Goal: Find specific page/section: Find specific page/section

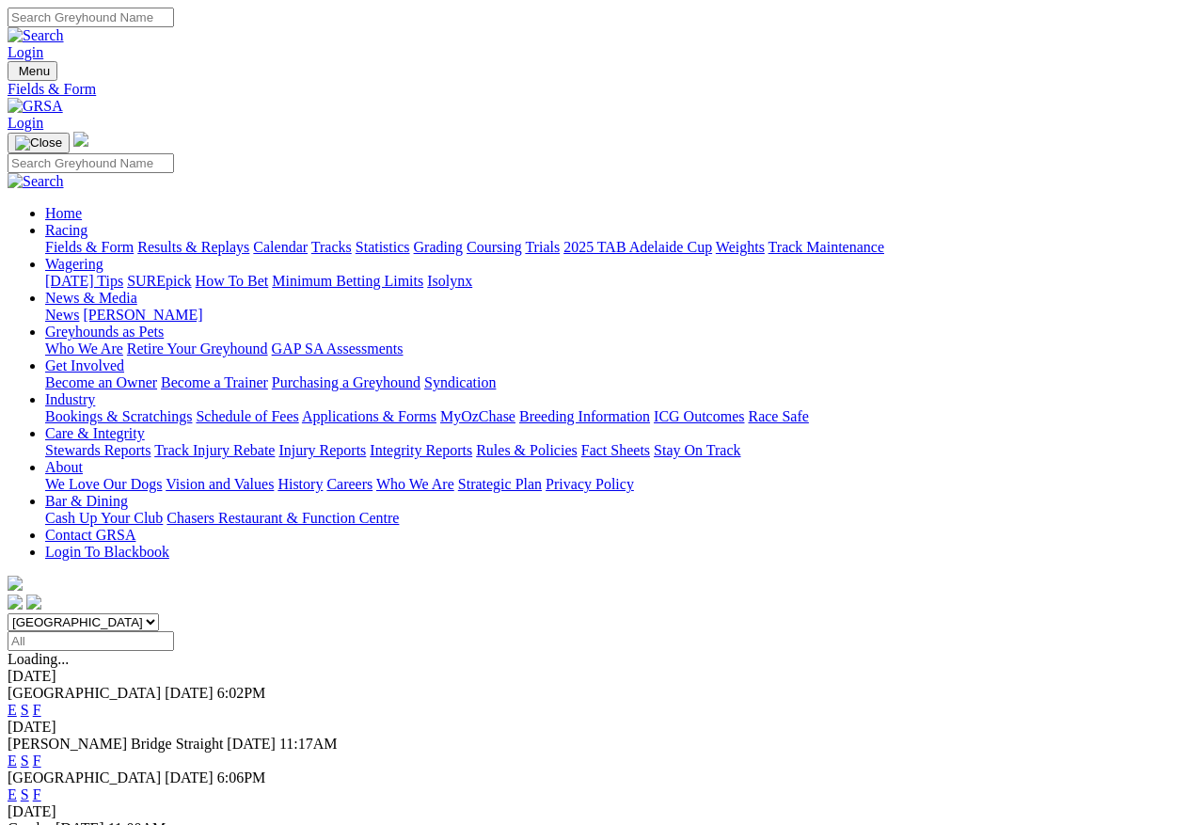
click at [308, 239] on link "Calendar" at bounding box center [280, 247] width 55 height 16
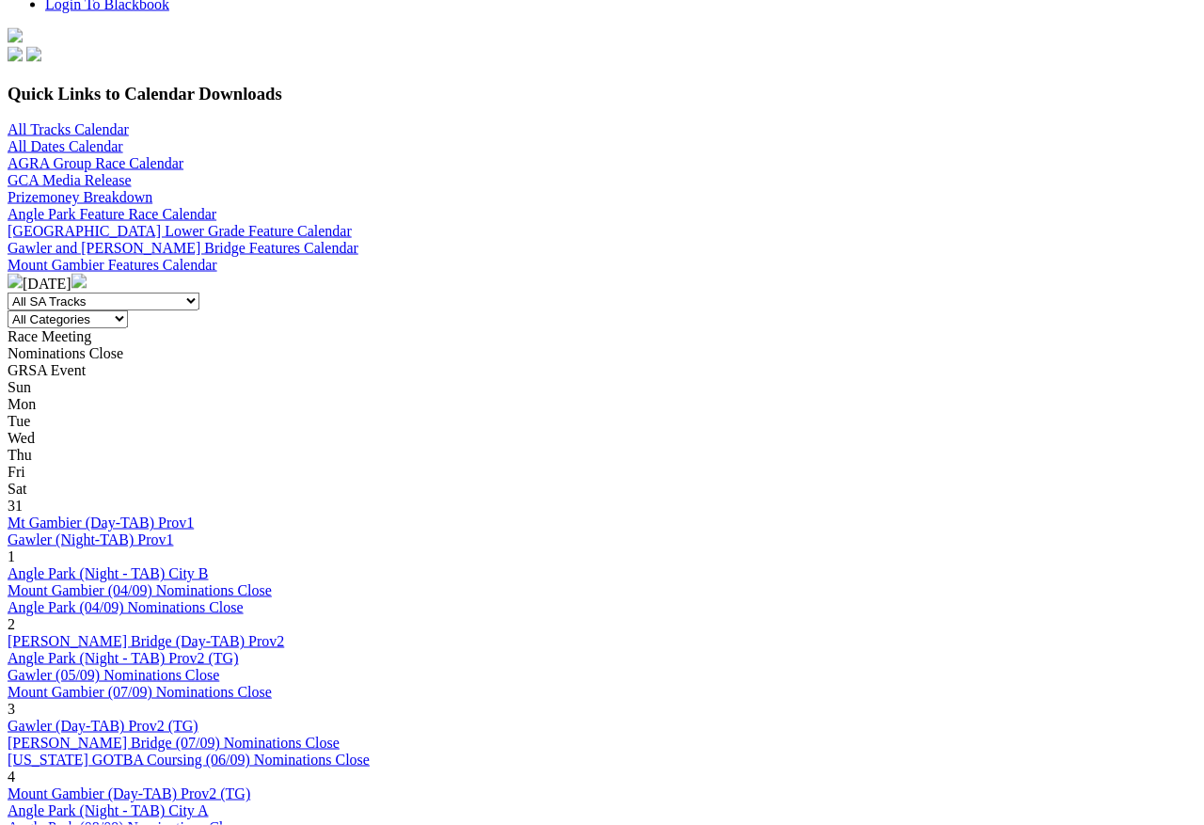
scroll to position [552, 0]
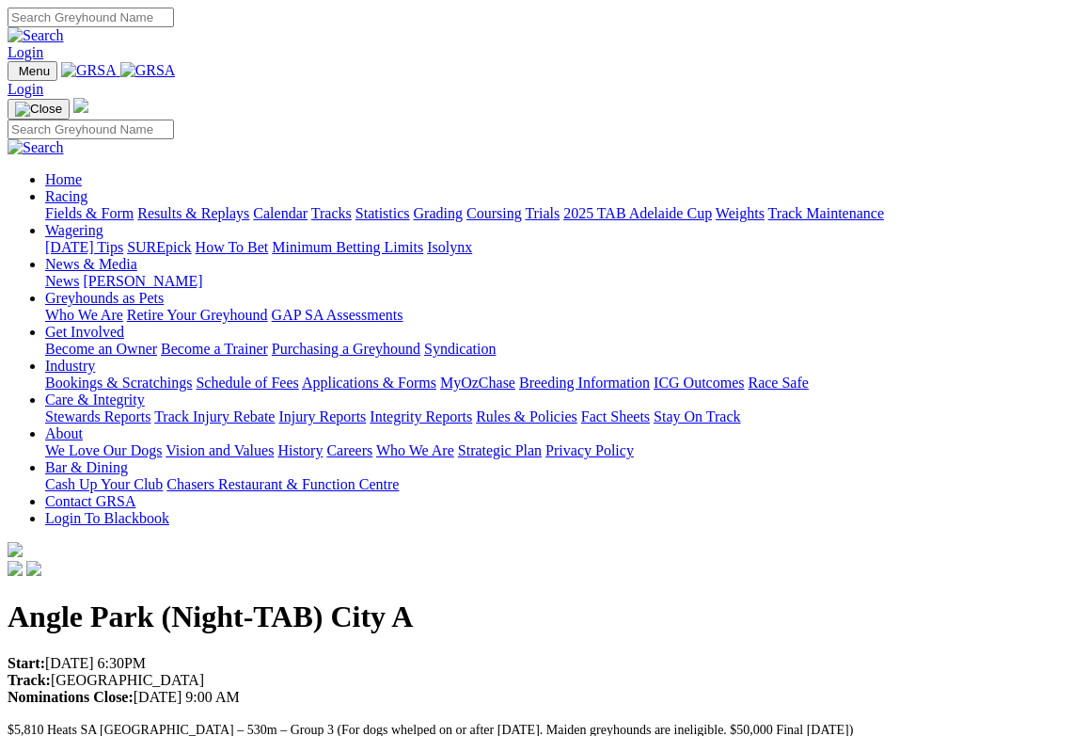
click at [87, 188] on link "Racing" at bounding box center [66, 196] width 42 height 16
click at [83, 205] on link "Fields & Form" at bounding box center [89, 213] width 88 height 16
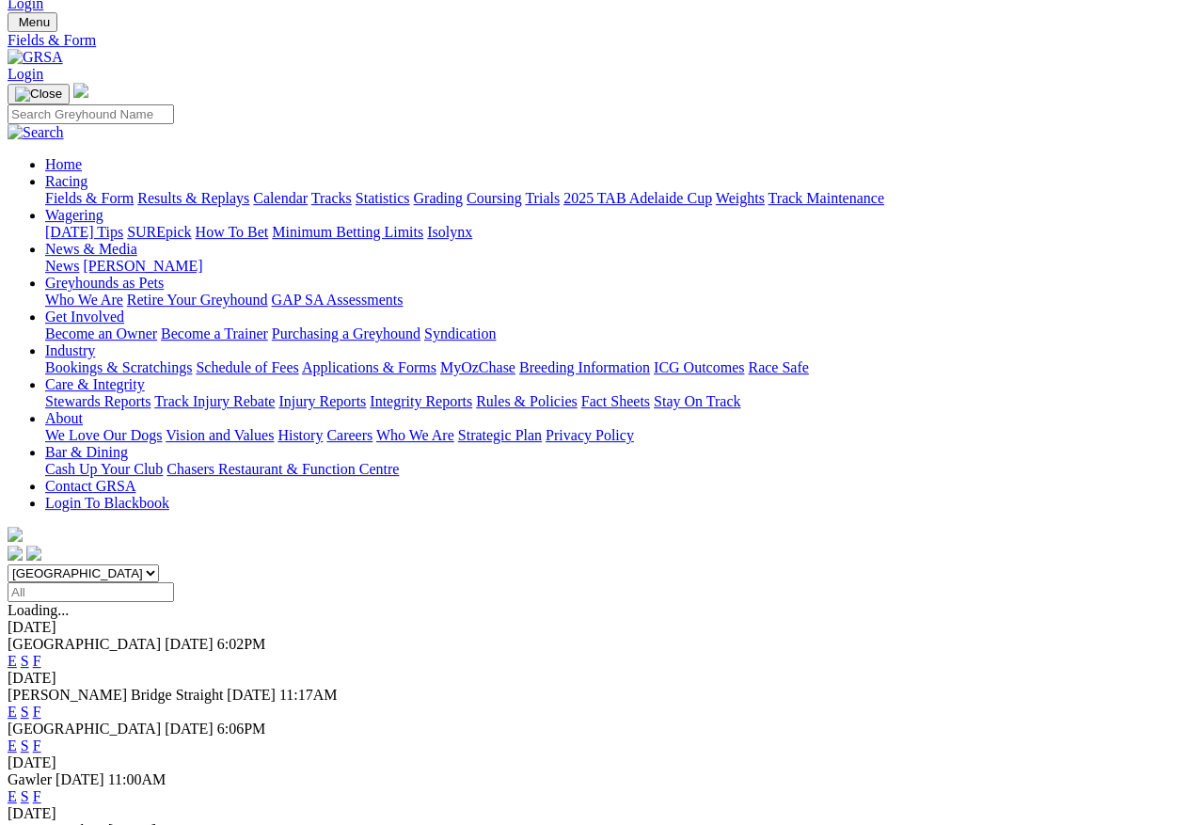
scroll to position [49, 0]
click at [308, 190] on link "Calendar" at bounding box center [280, 198] width 55 height 16
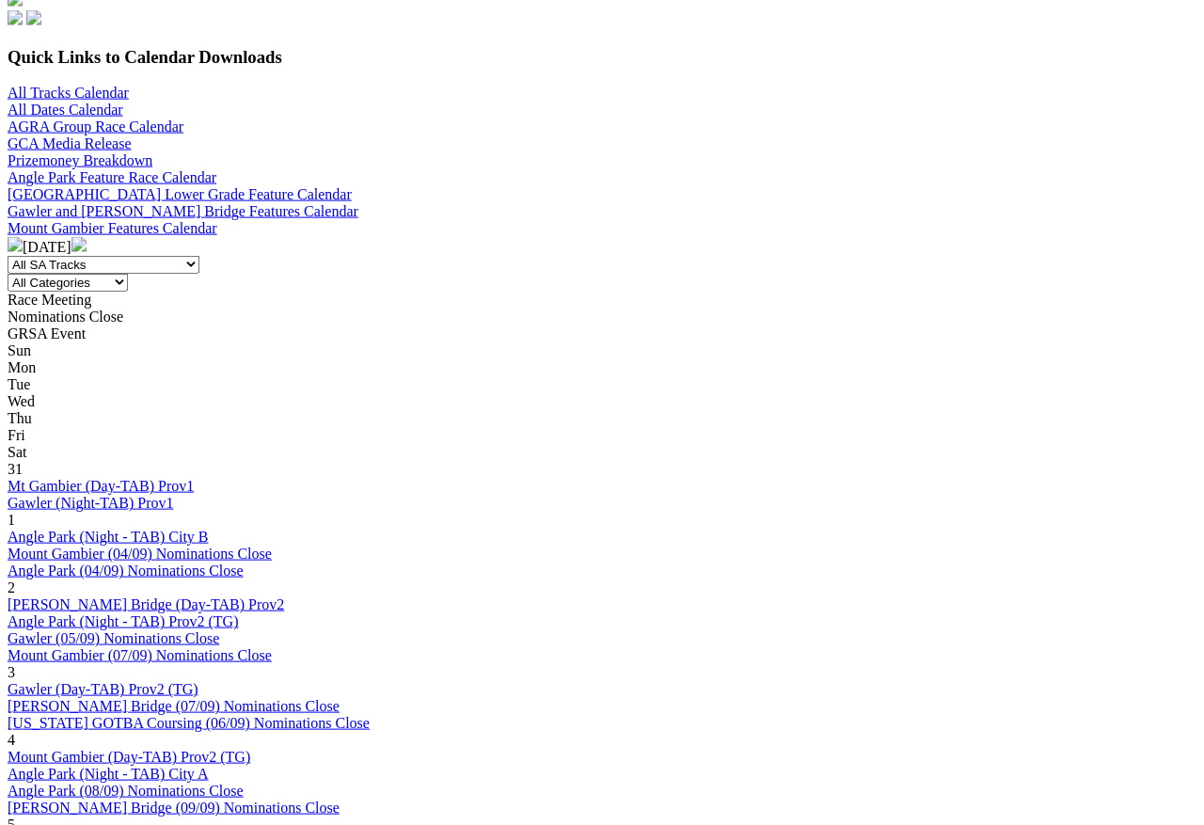
scroll to position [585, 0]
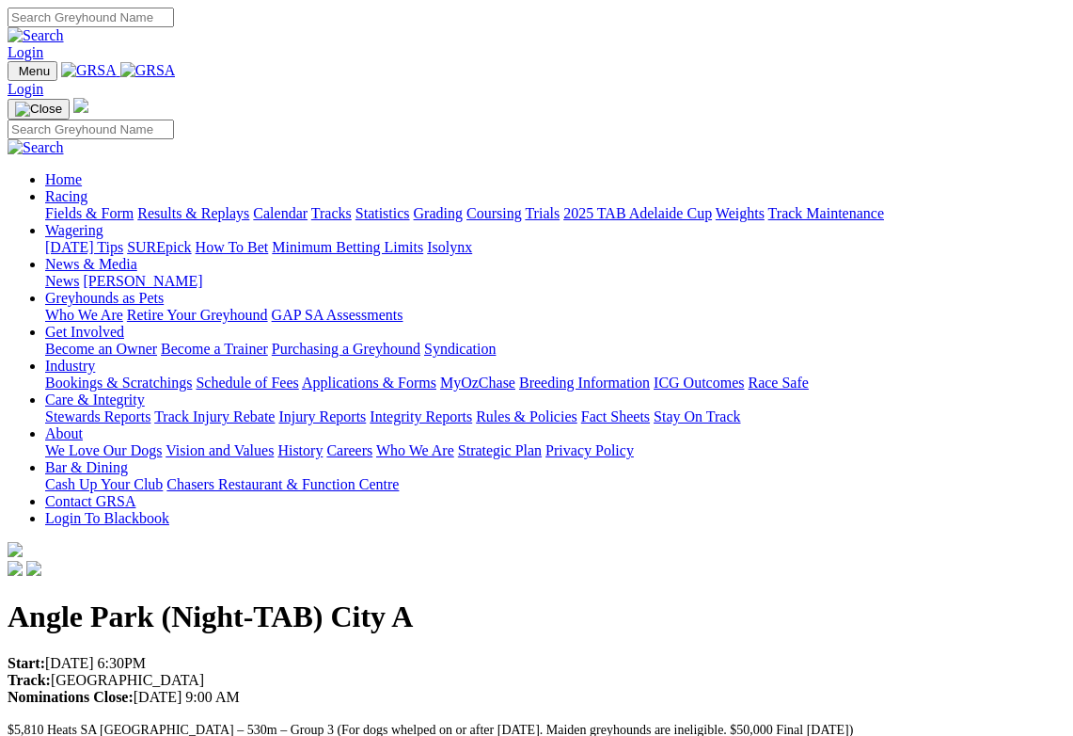
click at [87, 188] on link "Racing" at bounding box center [66, 196] width 42 height 16
click at [206, 205] on link "Results & Replays" at bounding box center [193, 213] width 112 height 16
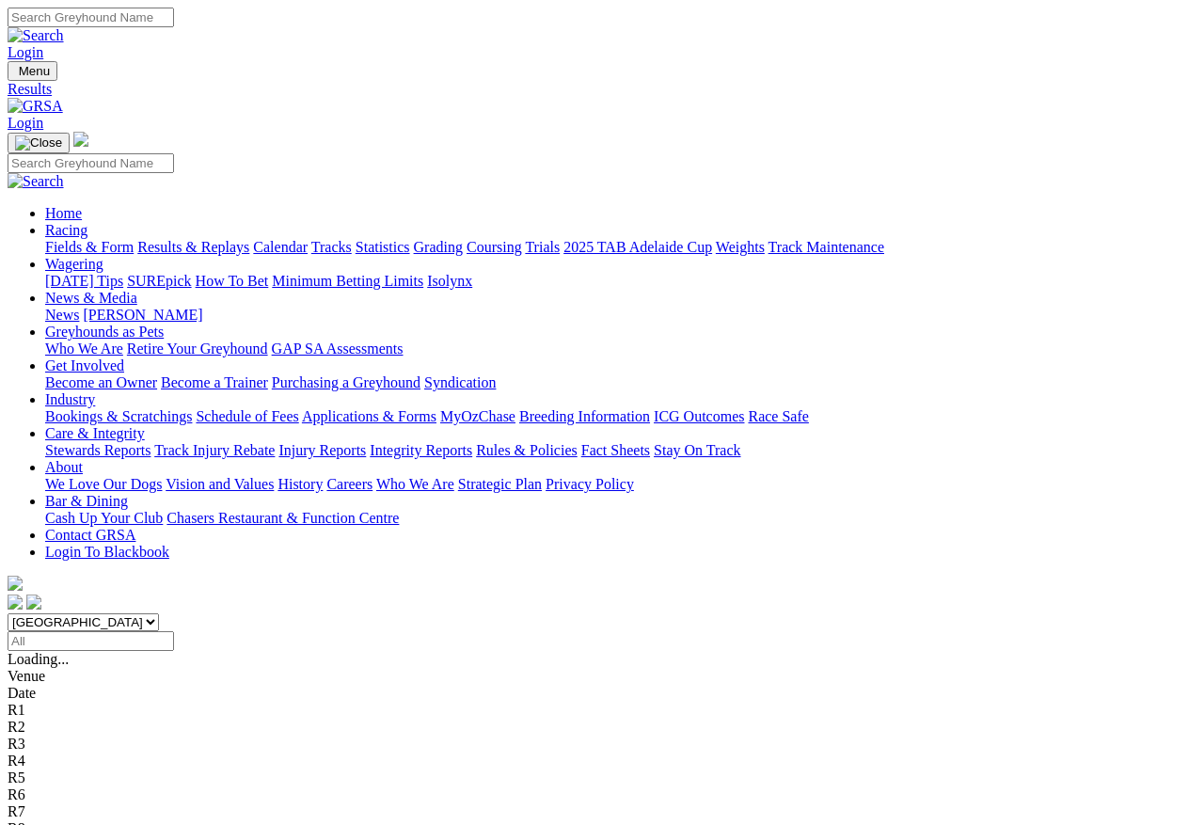
click at [87, 222] on link "Racing" at bounding box center [66, 230] width 42 height 16
click at [71, 239] on link "Fields & Form" at bounding box center [89, 247] width 88 height 16
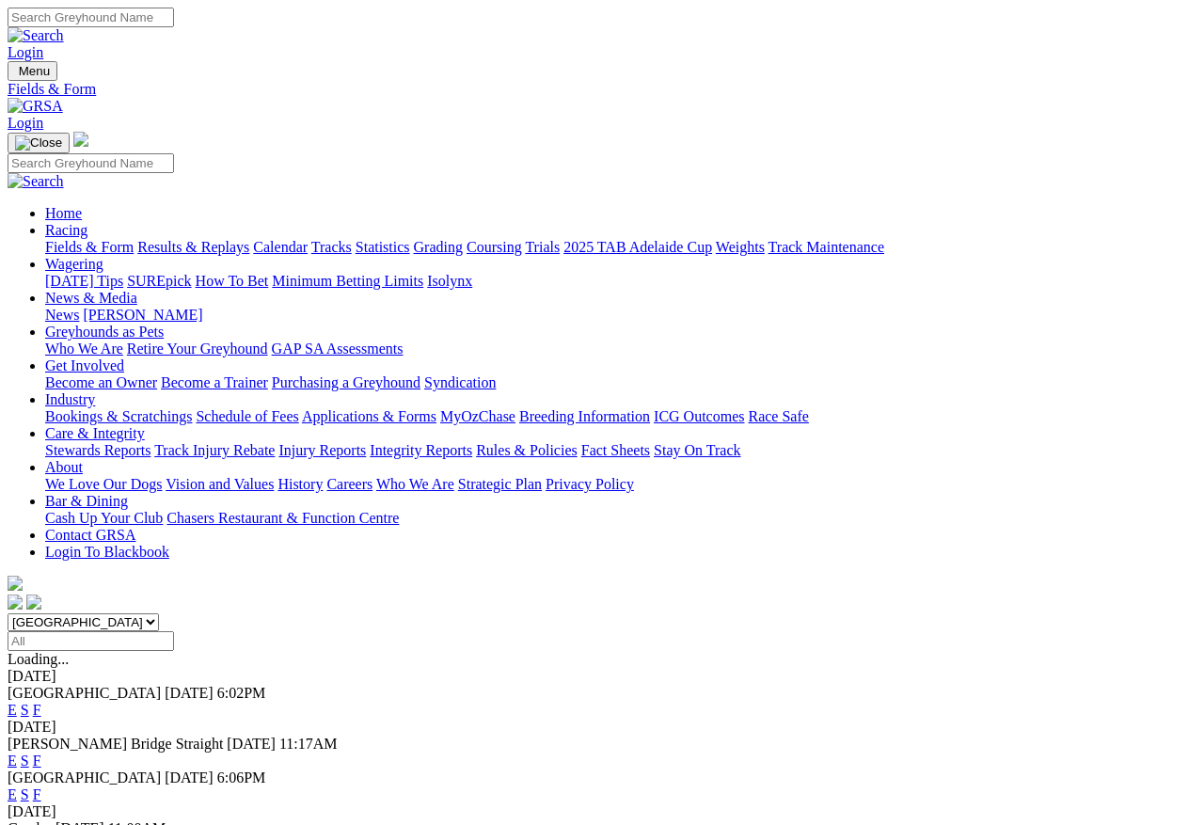
click at [308, 239] on link "Calendar" at bounding box center [280, 247] width 55 height 16
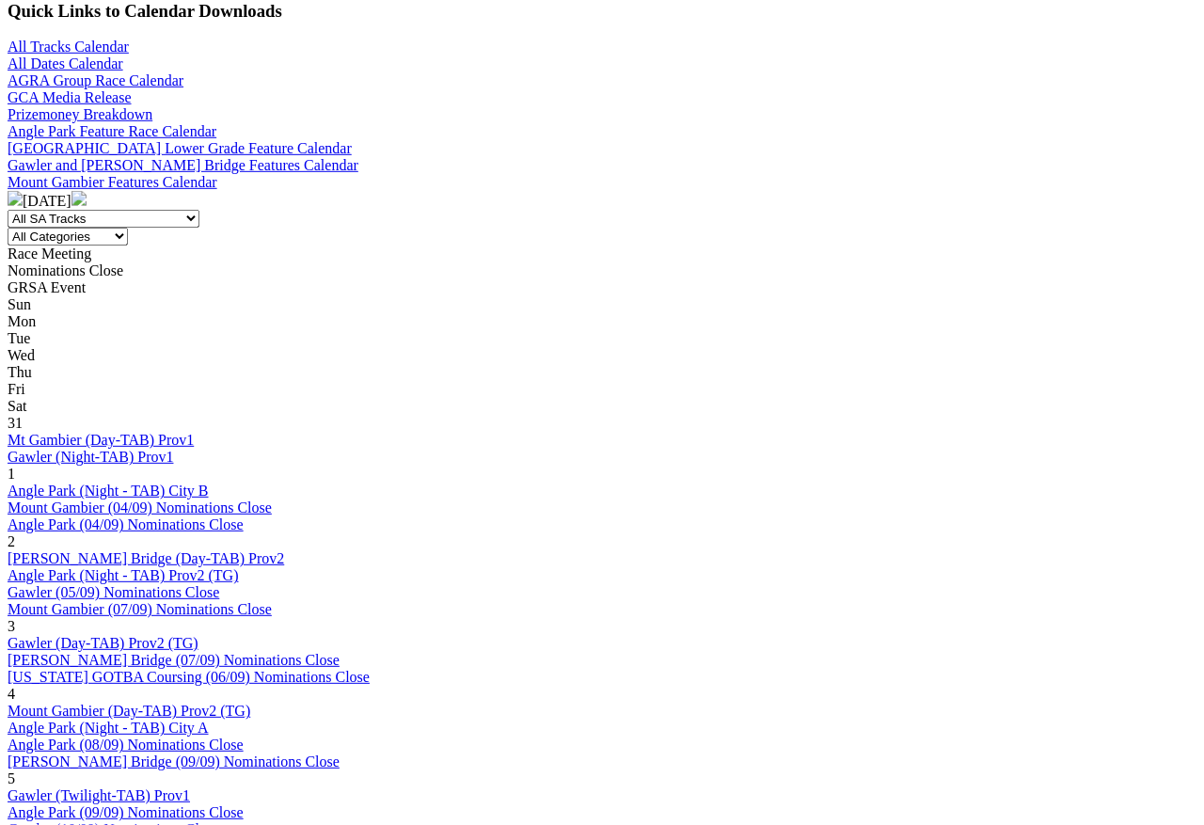
scroll to position [634, 0]
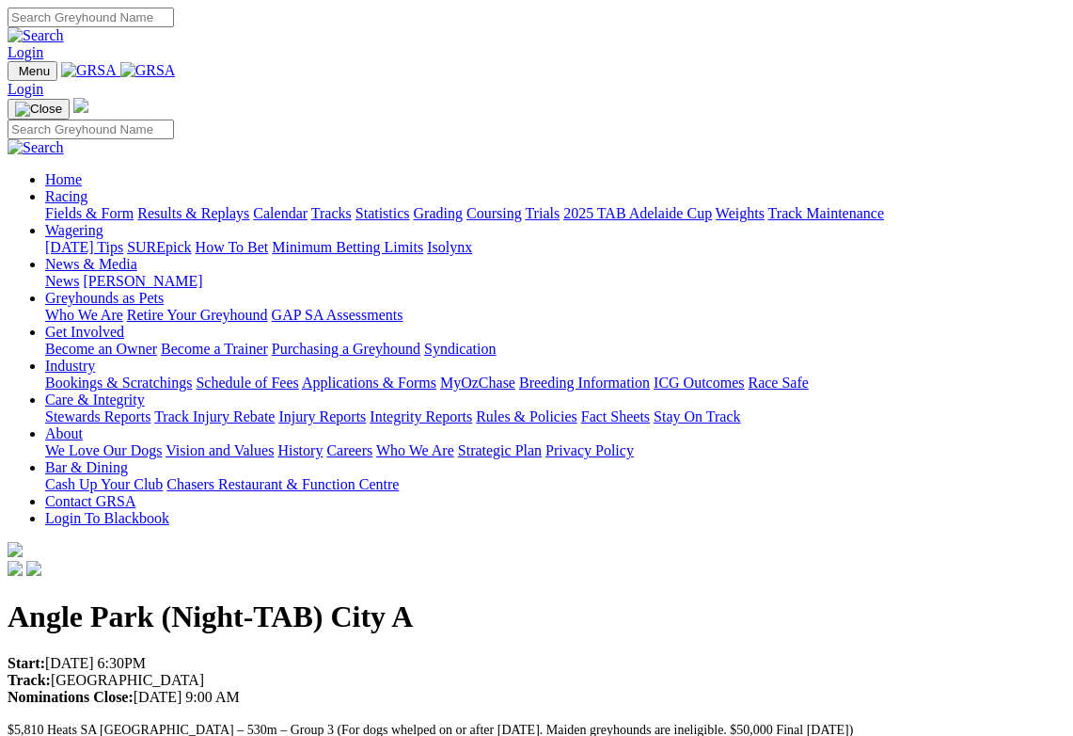
click at [174, 15] on input "Search" at bounding box center [91, 18] width 166 height 20
